Goal: Transaction & Acquisition: Purchase product/service

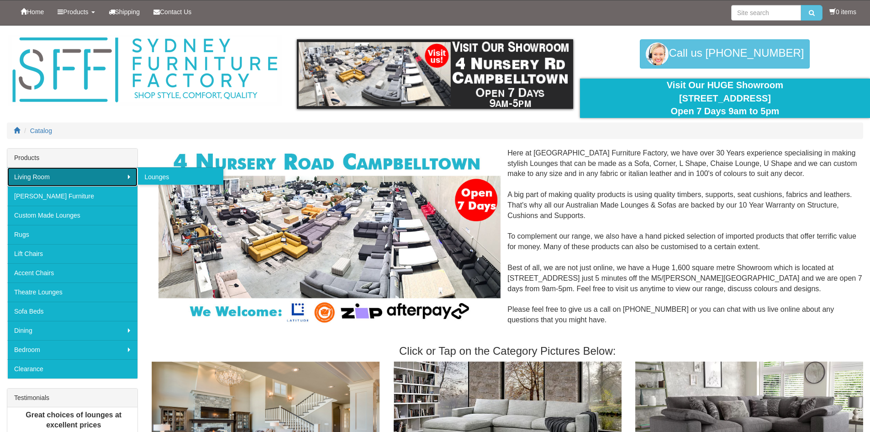
click at [100, 176] on link "Living Room" at bounding box center [72, 176] width 130 height 19
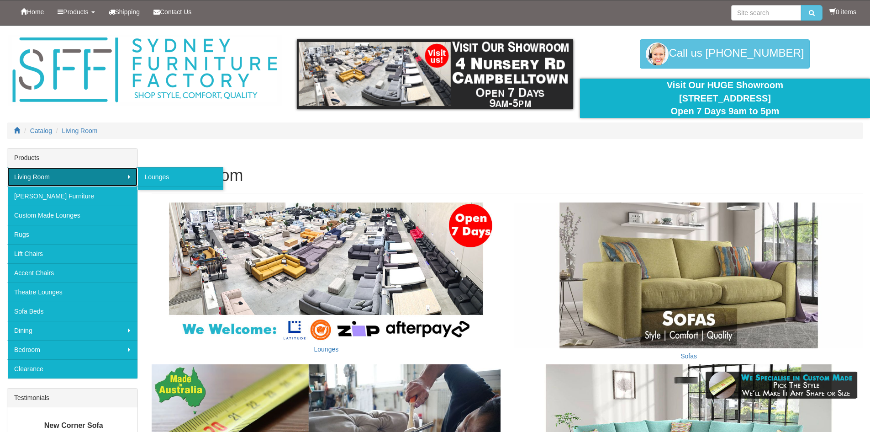
click at [100, 176] on link "Living Room" at bounding box center [72, 176] width 130 height 19
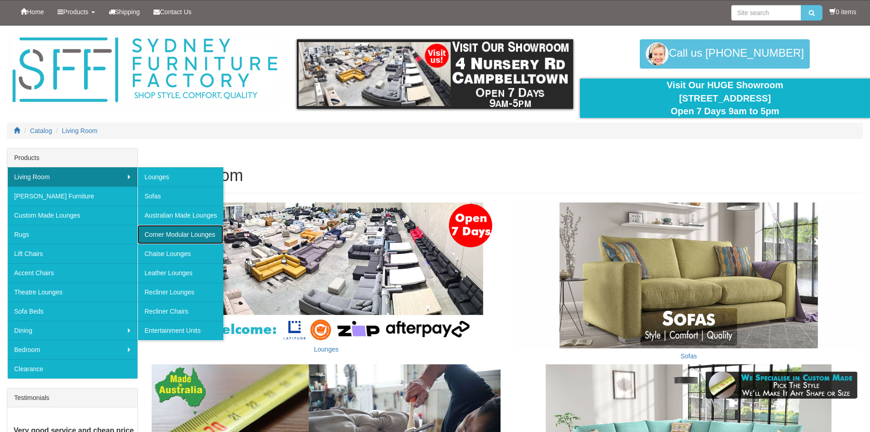
click at [182, 237] on link "Corner Modular Lounges" at bounding box center [180, 234] width 86 height 19
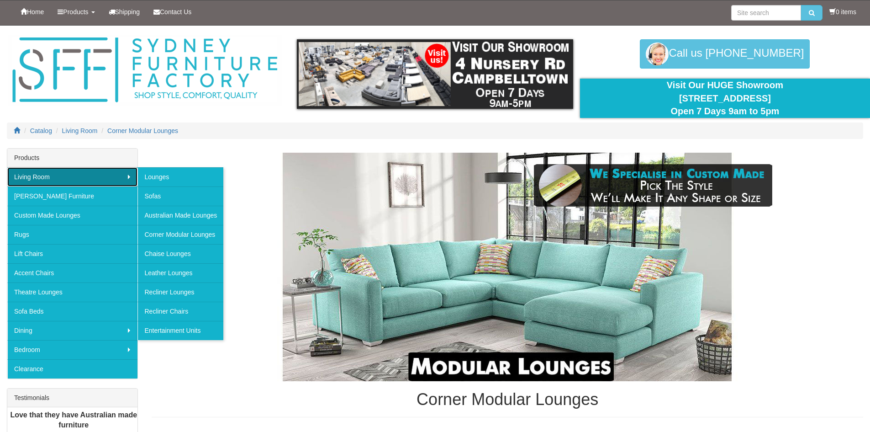
click at [100, 179] on link "Living Room" at bounding box center [72, 176] width 130 height 19
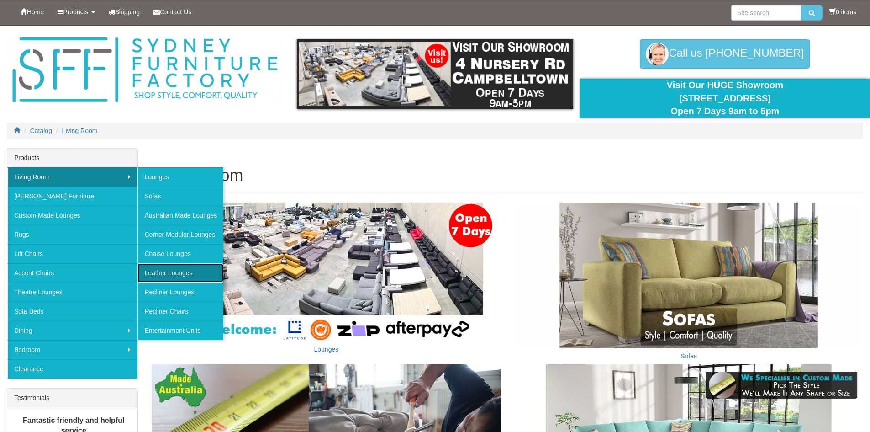
click at [167, 269] on link "Leather Lounges" at bounding box center [180, 272] width 86 height 19
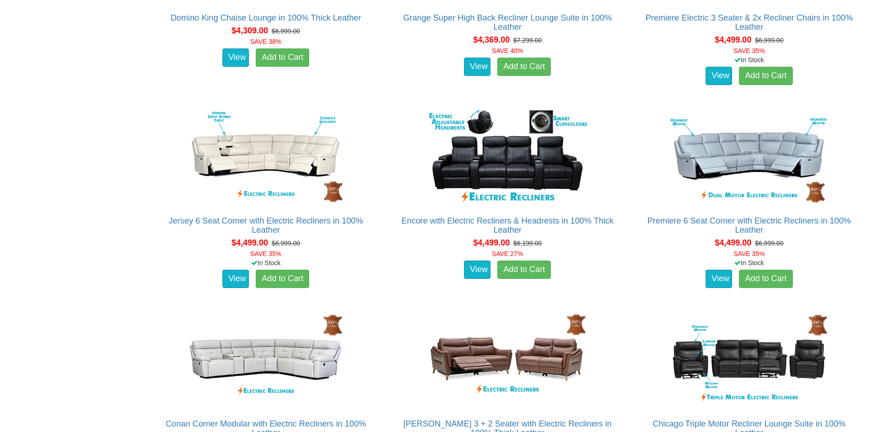
scroll to position [1657, 0]
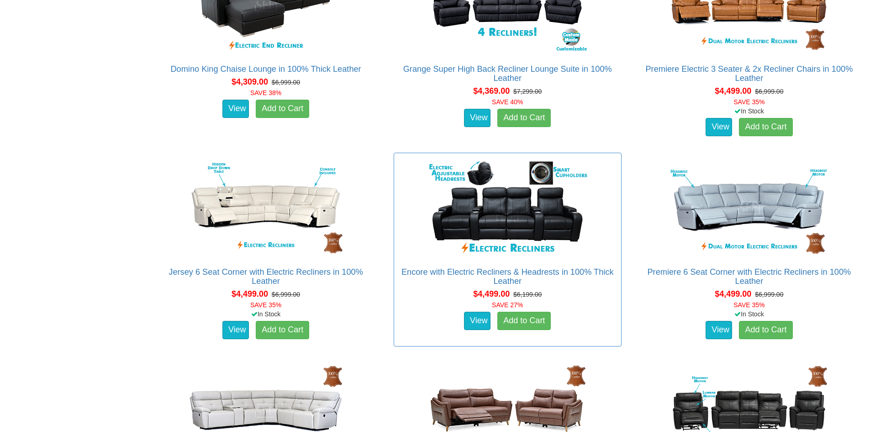
click at [479, 331] on div "View Add to Cart" at bounding box center [508, 320] width 232 height 23
click at [480, 324] on link "View" at bounding box center [477, 321] width 26 height 18
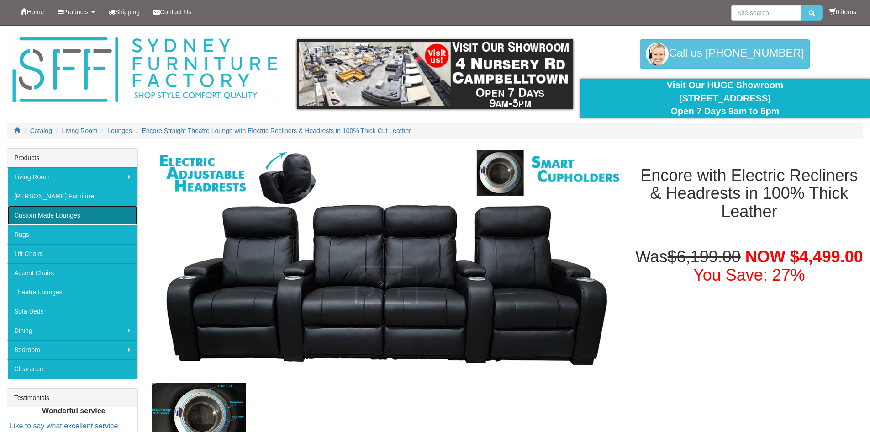
click at [90, 216] on link "Custom Made Lounges" at bounding box center [72, 215] width 130 height 19
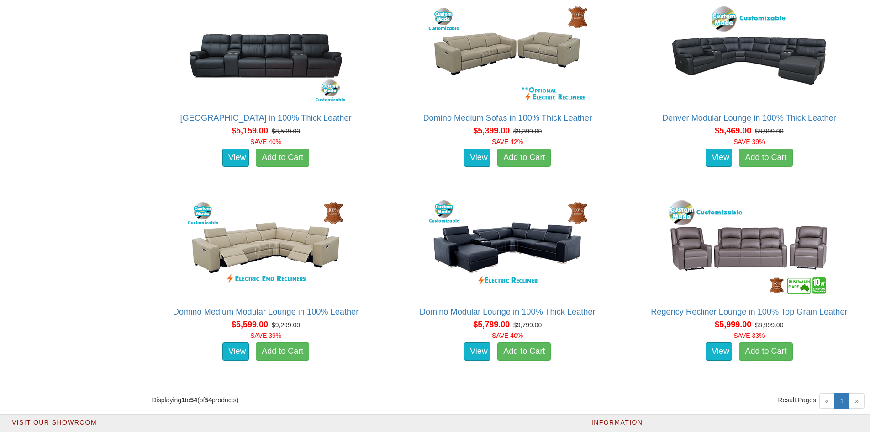
scroll to position [3746, 0]
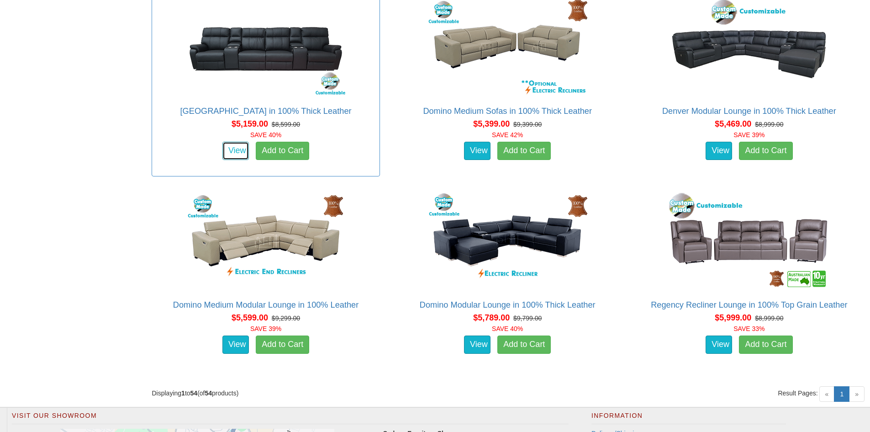
click at [231, 153] on link "View" at bounding box center [235, 151] width 26 height 18
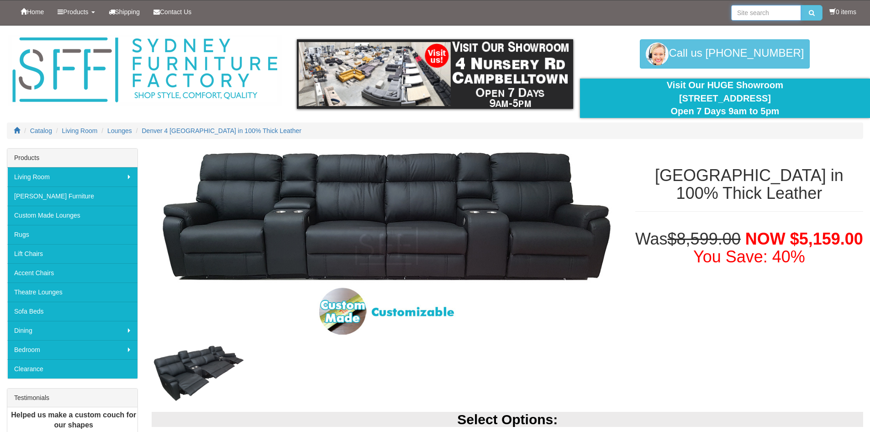
click at [744, 16] on input "search" at bounding box center [766, 13] width 70 height 16
type input "domino"
click at [801, 5] on button "submit" at bounding box center [811, 13] width 21 height 16
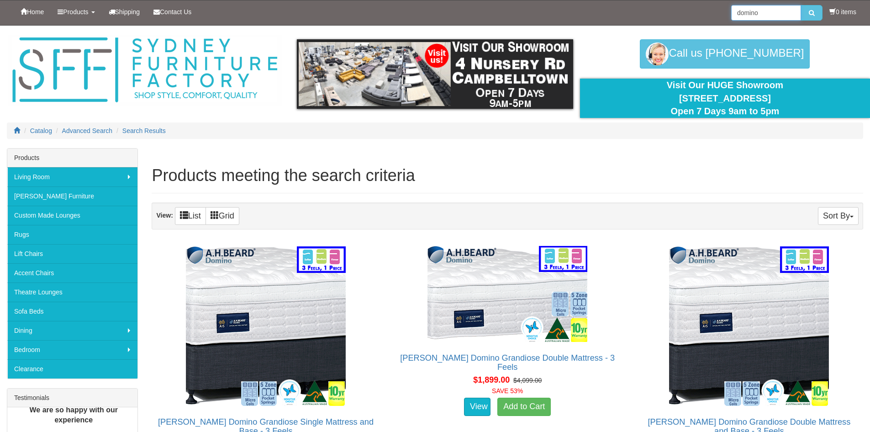
click at [775, 14] on input "domino" at bounding box center [766, 13] width 70 height 16
type input "domino king"
click at [801, 5] on button "submit" at bounding box center [811, 13] width 21 height 16
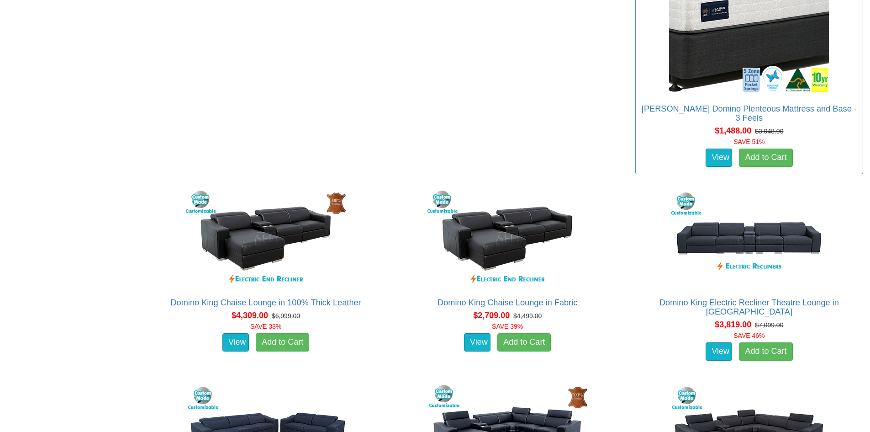
scroll to position [2763, 0]
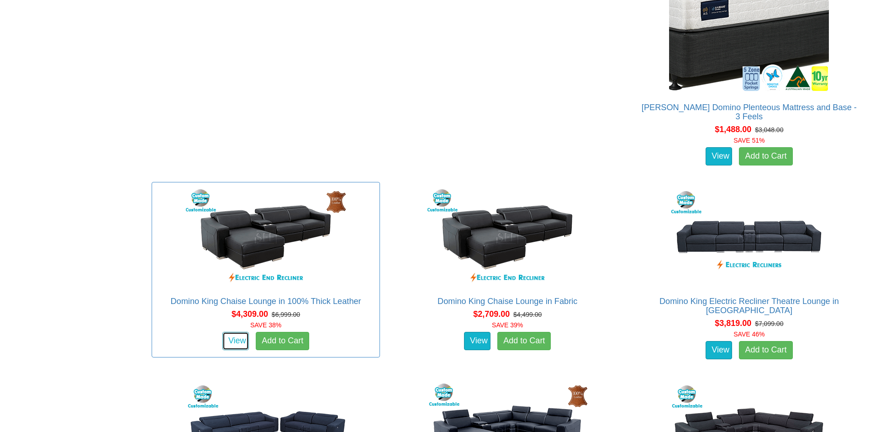
click at [233, 332] on link "View" at bounding box center [235, 341] width 26 height 18
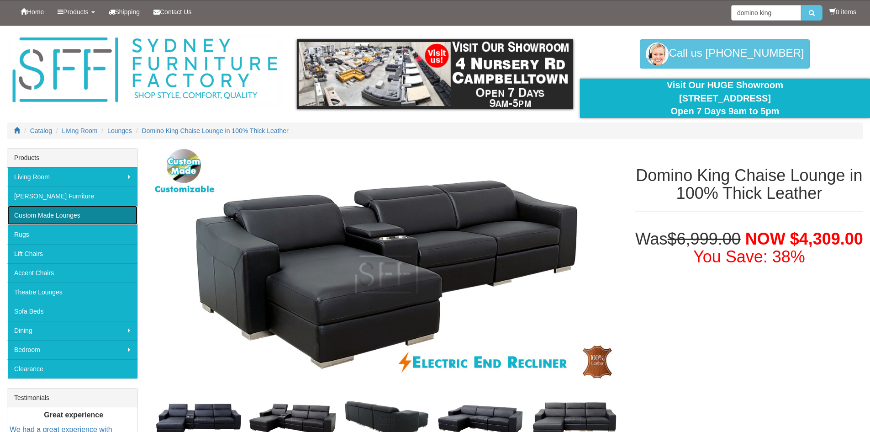
click at [79, 215] on link "Custom Made Lounges" at bounding box center [72, 215] width 130 height 19
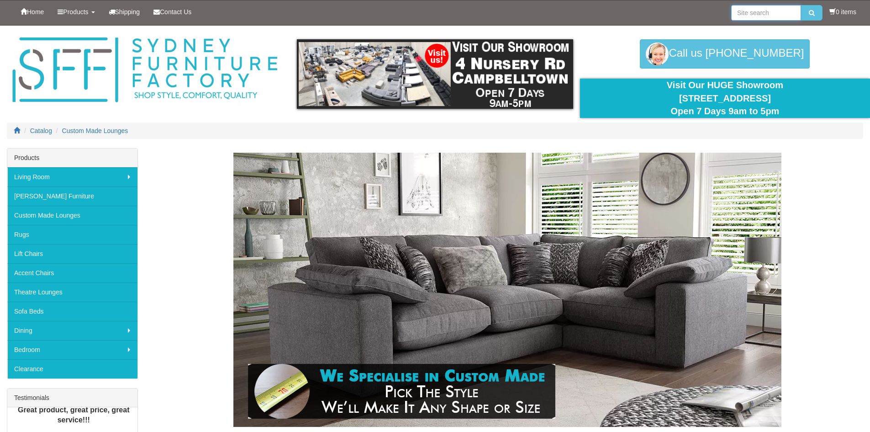
click at [776, 8] on input "search" at bounding box center [766, 13] width 70 height 16
type input "denver king"
click at [801, 5] on button "submit" at bounding box center [811, 13] width 21 height 16
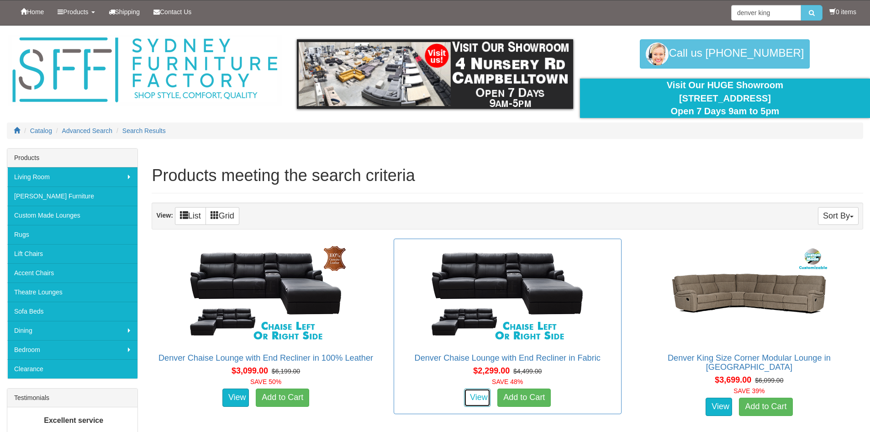
click at [474, 397] on link "View" at bounding box center [477, 397] width 26 height 18
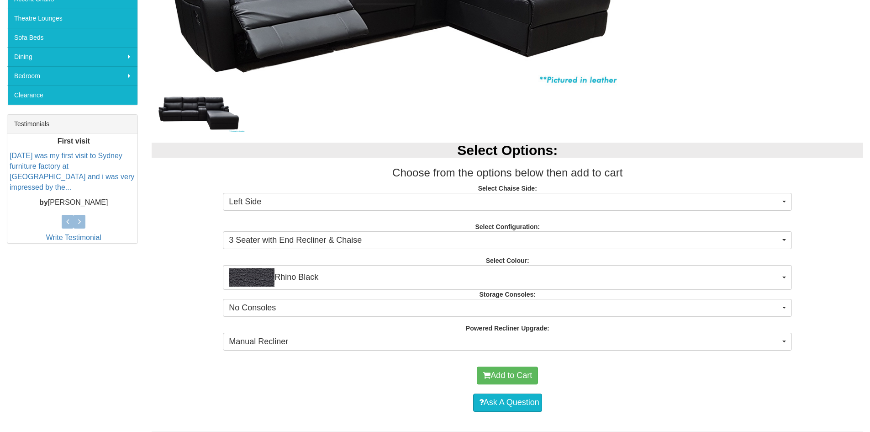
scroll to position [274, 0]
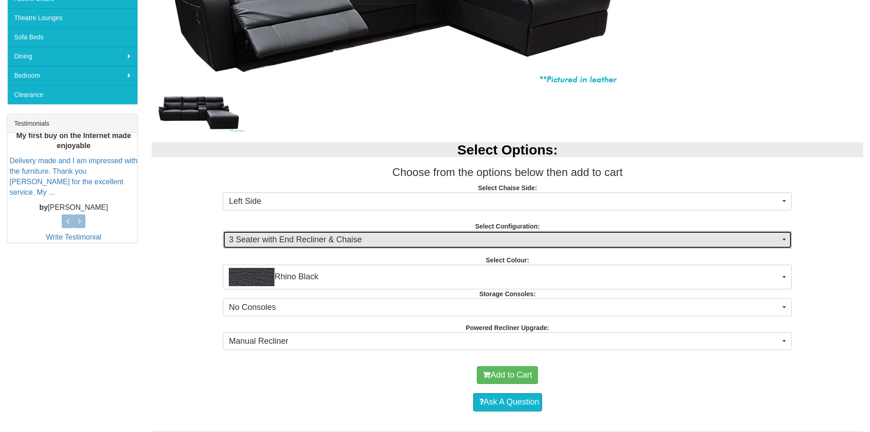
click at [319, 242] on span "3 Seater with End Recliner & Chaise" at bounding box center [504, 240] width 551 height 12
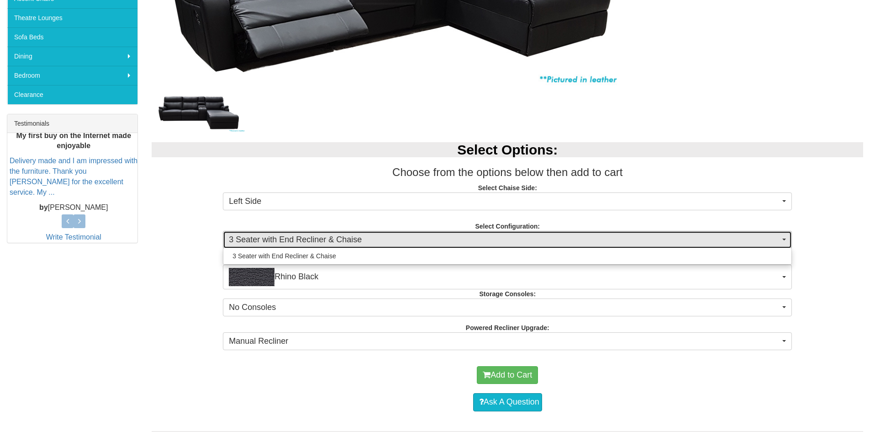
click at [319, 242] on span "3 Seater with End Recliner & Chaise" at bounding box center [504, 240] width 551 height 12
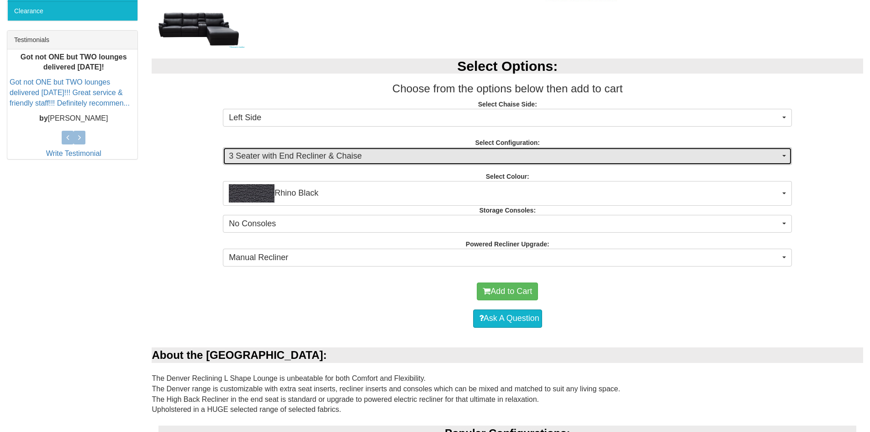
scroll to position [365, 0]
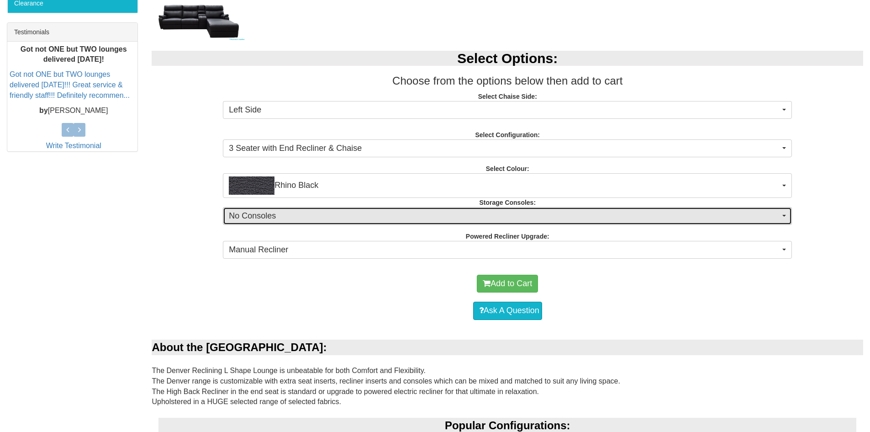
click at [304, 213] on span "No Consoles" at bounding box center [504, 216] width 551 height 12
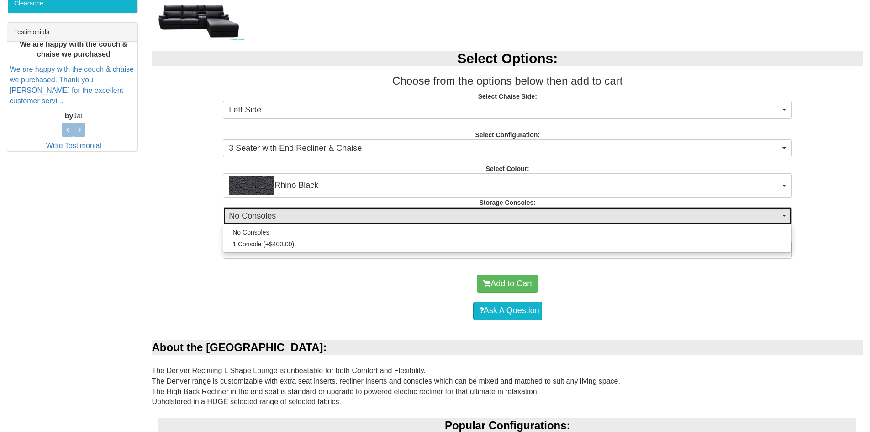
click at [304, 213] on span "No Consoles" at bounding box center [504, 216] width 551 height 12
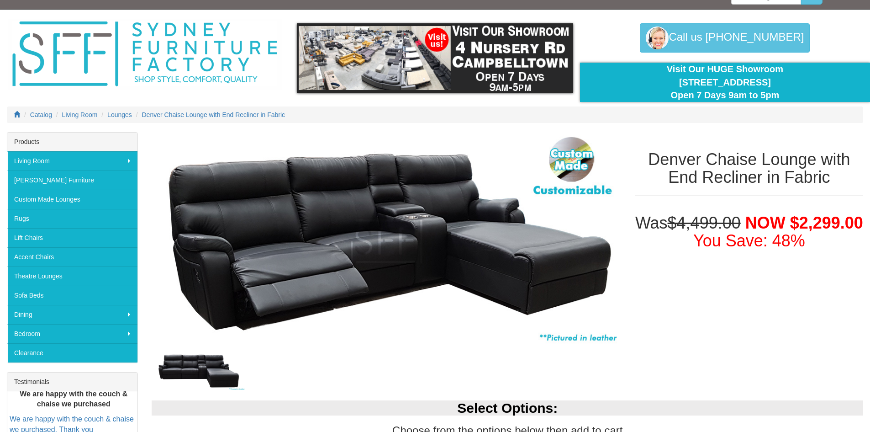
scroll to position [0, 0]
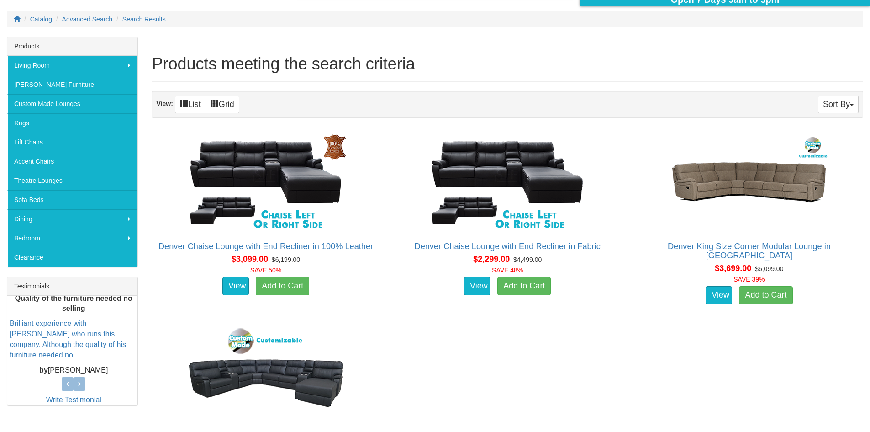
scroll to position [102, 0]
